Goal: Navigation & Orientation: Understand site structure

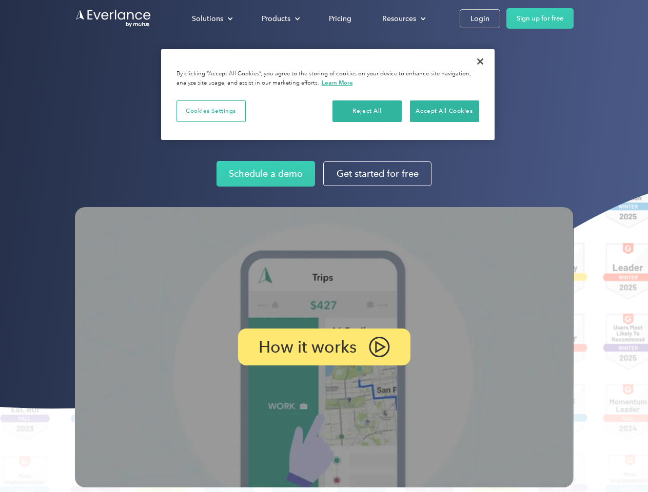
click at [324, 246] on img at bounding box center [324, 347] width 499 height 281
click at [212, 18] on div "Solutions" at bounding box center [207, 18] width 31 height 13
click at [280, 18] on div "Products" at bounding box center [276, 18] width 29 height 13
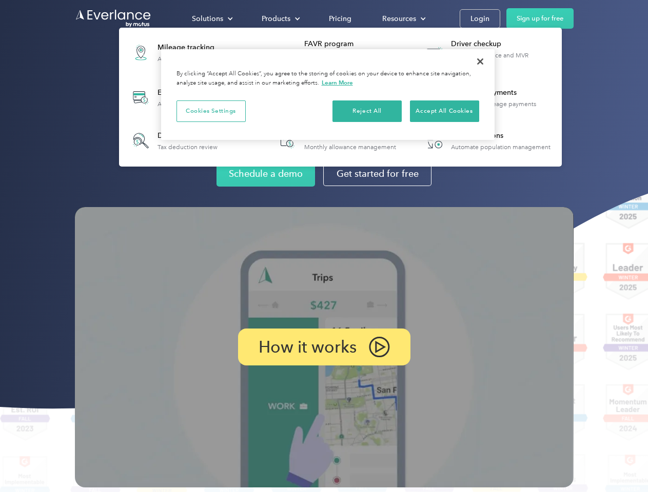
click at [403, 18] on div "Resources" at bounding box center [399, 18] width 34 height 13
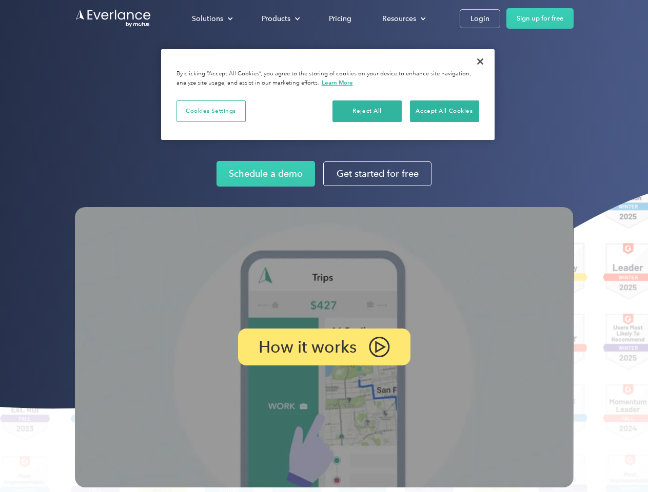
click at [324, 347] on p "How it works" at bounding box center [308, 347] width 98 height 12
click at [211, 111] on button "Cookies Settings" at bounding box center [210, 112] width 69 height 22
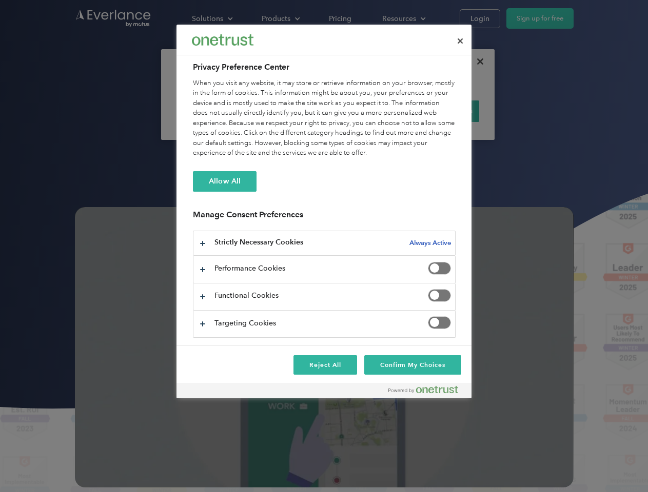
click at [367, 111] on div "When you visit any website, it may store or retrieve information on your browse…" at bounding box center [324, 118] width 263 height 80
click at [444, 111] on div "When you visit any website, it may store or retrieve information on your browse…" at bounding box center [324, 118] width 263 height 80
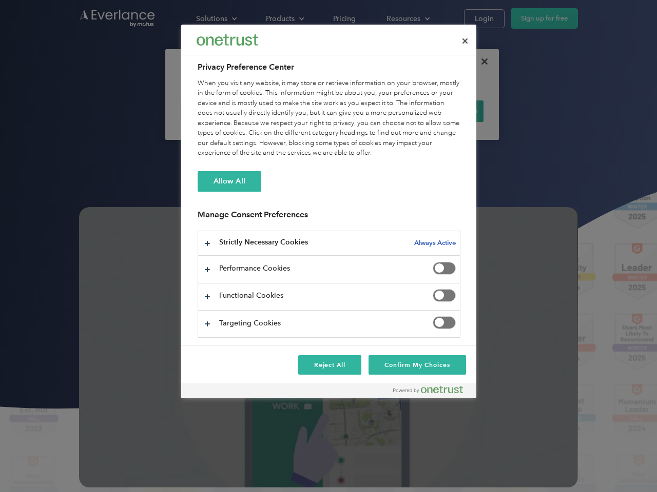
click at [480, 62] on div at bounding box center [328, 246] width 657 height 492
